Goal: Check status: Check status

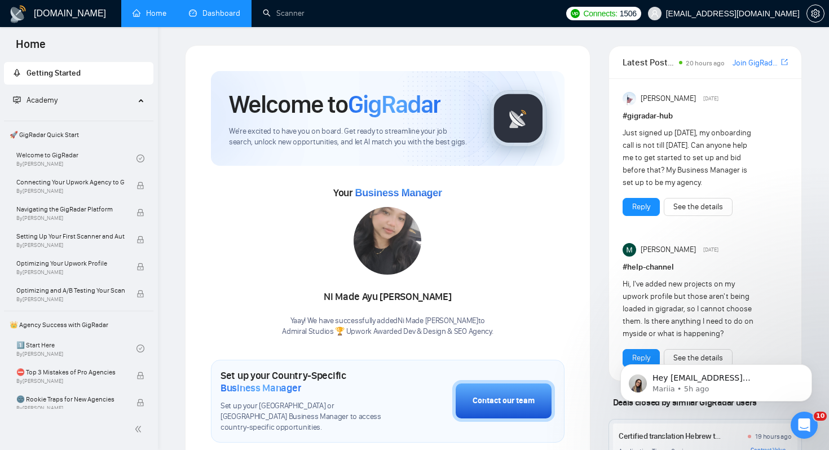
click at [218, 16] on link "Dashboard" at bounding box center [214, 13] width 51 height 10
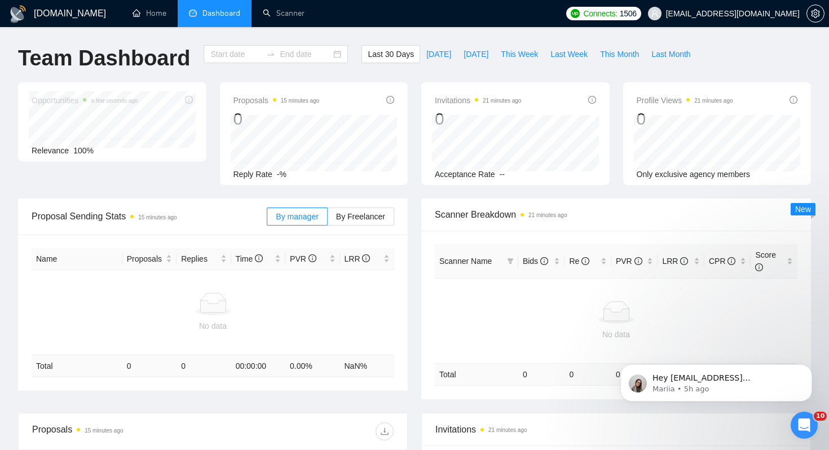
type input "[DATE]"
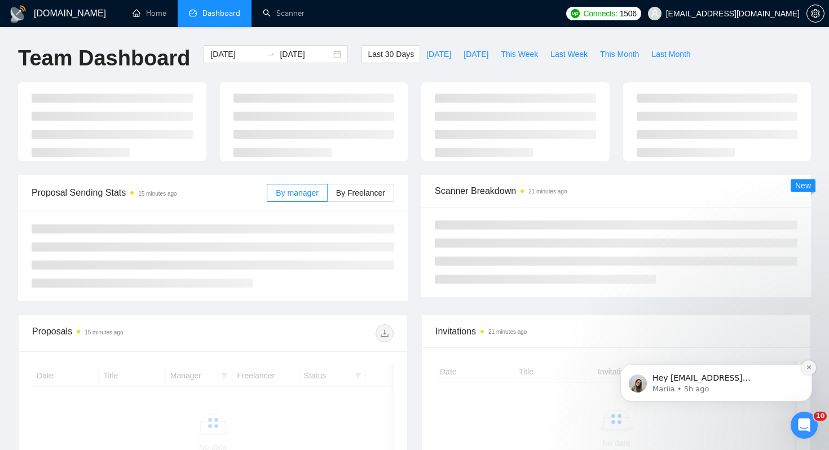
click at [811, 369] on icon "Dismiss notification" at bounding box center [809, 367] width 6 height 6
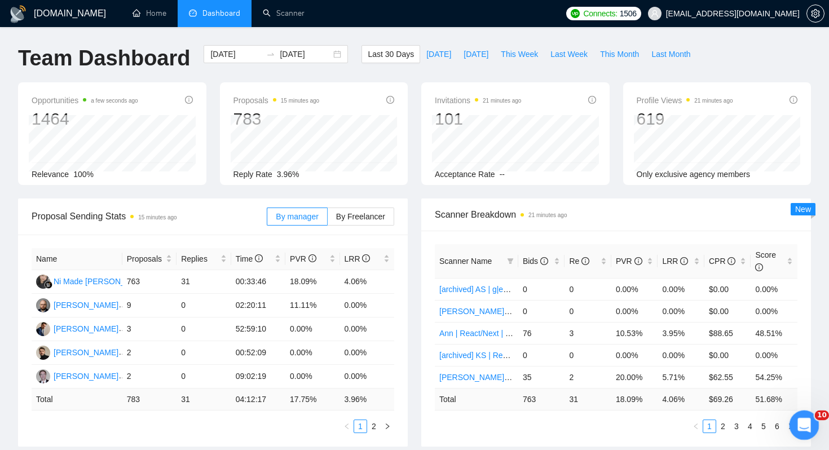
click at [806, 427] on icon "Open Intercom Messenger" at bounding box center [802, 423] width 19 height 19
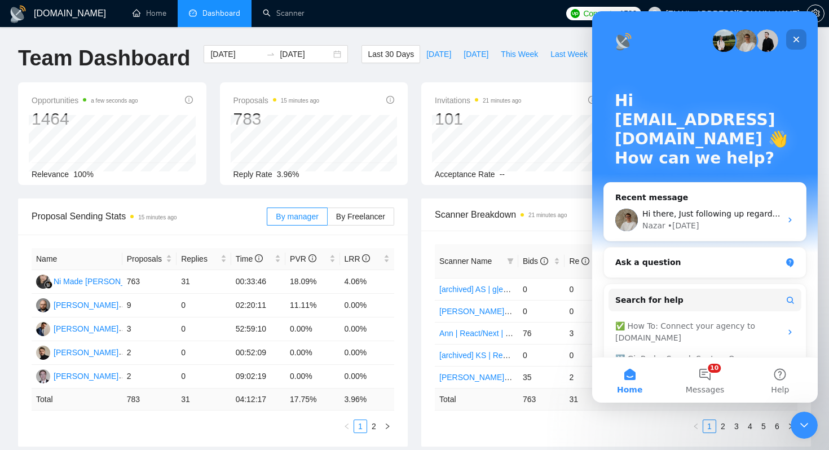
click at [800, 32] on div "Close" at bounding box center [796, 39] width 20 height 20
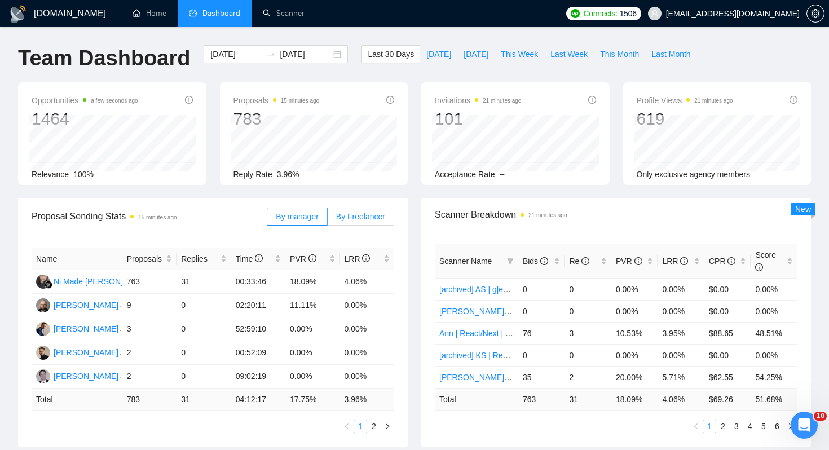
click at [359, 210] on label "By Freelancer" at bounding box center [361, 217] width 67 height 18
click at [328, 219] on input "By Freelancer" at bounding box center [328, 219] width 0 height 0
click at [425, 277] on div "Scanner Name Bids Re PVR LRR CPR Score [archived] AS | g|eShopify | [PERSON_NAM…" at bounding box center [616, 339] width 390 height 216
click at [562, 58] on span "Last Week" at bounding box center [568, 54] width 37 height 12
type input "[DATE]"
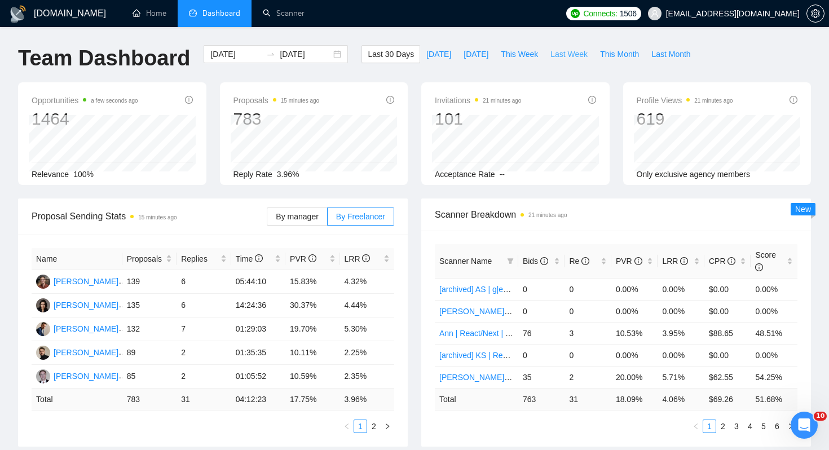
type input "[DATE]"
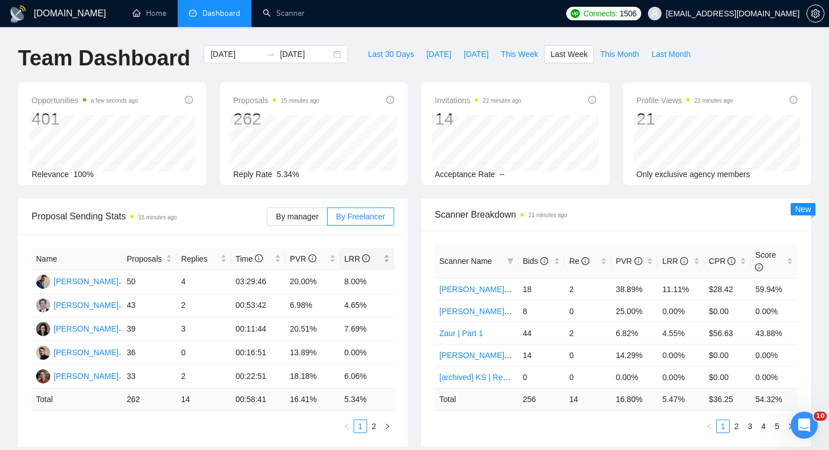
click at [382, 259] on div "LRR" at bounding box center [368, 259] width 46 height 12
click at [413, 268] on div "Proposal Sending Stats 15 minutes ago By manager By Freelancer Name Proposals R…" at bounding box center [212, 323] width 403 height 248
click at [522, 56] on span "This Week" at bounding box center [519, 54] width 37 height 12
type input "[DATE]"
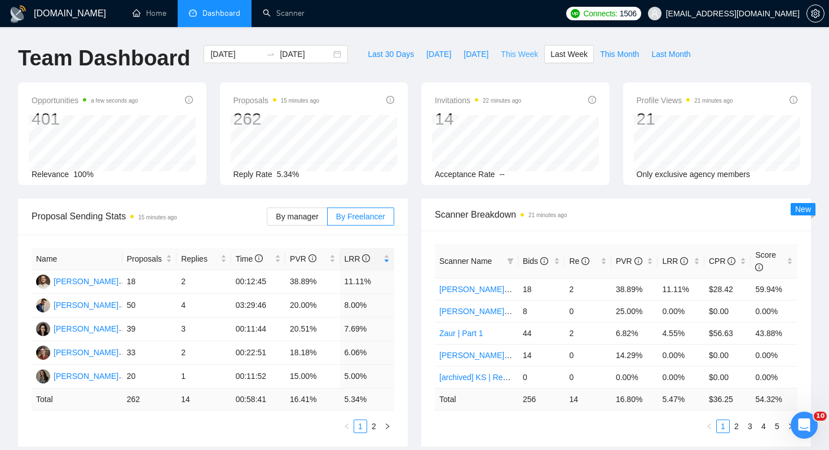
type input "[DATE]"
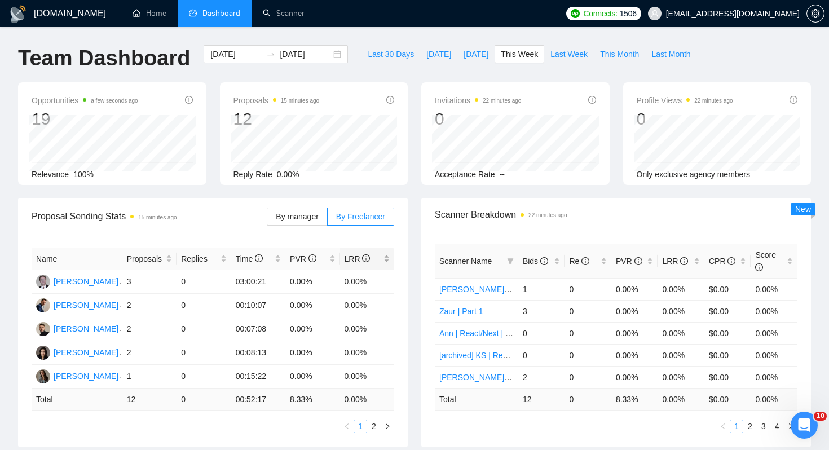
click at [347, 264] on span "LRR" at bounding box center [363, 259] width 37 height 12
click at [575, 48] on span "Last Week" at bounding box center [568, 54] width 37 height 12
type input "[DATE]"
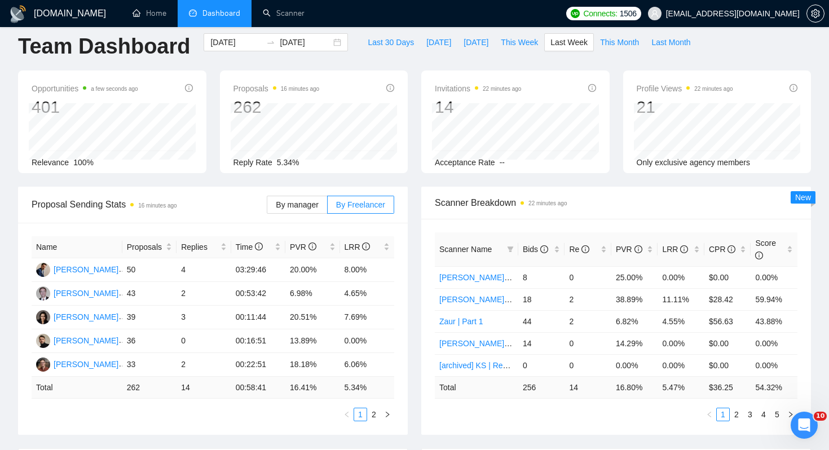
scroll to position [15, 0]
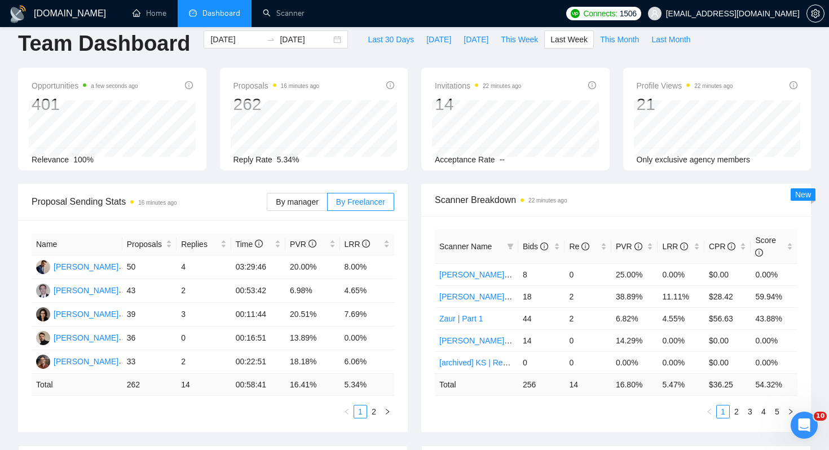
click at [409, 279] on div "Proposal Sending Stats 16 minutes ago By manager By Freelancer Name Proposals R…" at bounding box center [212, 308] width 403 height 248
